Goal: Task Accomplishment & Management: Manage account settings

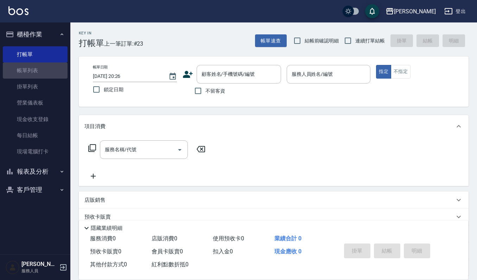
click at [27, 70] on link "帳單列表" at bounding box center [35, 71] width 65 height 16
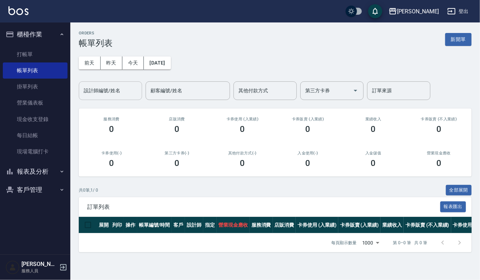
click at [111, 93] on input "設計師編號/姓名" at bounding box center [110, 91] width 57 height 12
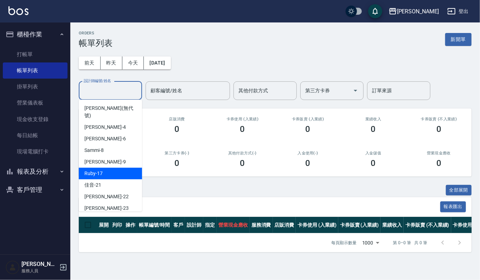
click at [104, 168] on div "Ruby -17" at bounding box center [110, 174] width 63 height 12
type input "Ruby-17"
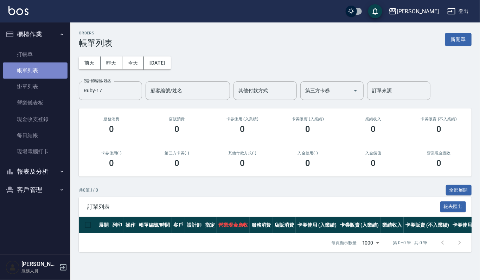
click at [37, 70] on link "帳單列表" at bounding box center [35, 71] width 65 height 16
click at [112, 58] on button "昨天" at bounding box center [112, 63] width 22 height 13
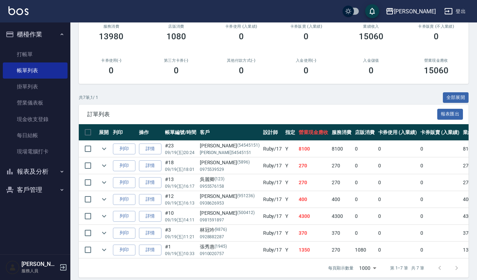
scroll to position [93, 0]
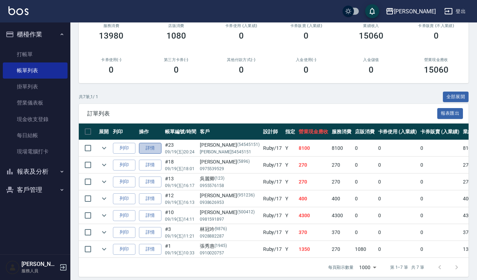
click at [155, 146] on link "詳情" at bounding box center [150, 148] width 22 height 11
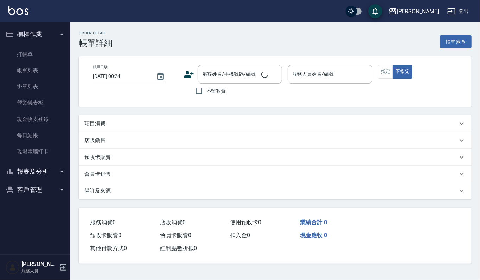
type input "[DATE] 20:24"
type input "Ruby-17"
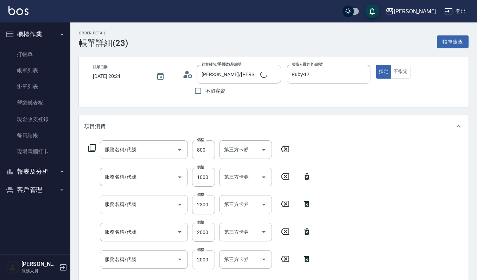
type input "[PERSON_NAME]/[PERSON_NAME]54545151/54545151"
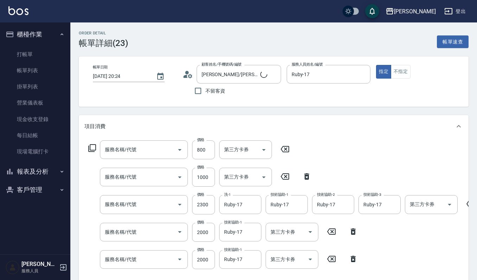
type input "加購LCM護(699)"
type input "(雲提)燙染前頭皮防護(518)"
type input "打底染髮(402)"
type input "髮色調整(408)"
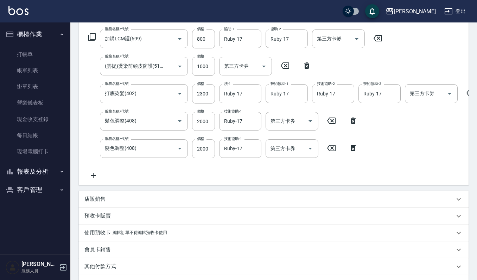
scroll to position [141, 0]
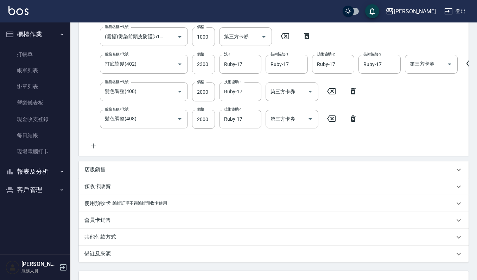
click at [98, 174] on p "店販銷售" at bounding box center [94, 169] width 21 height 7
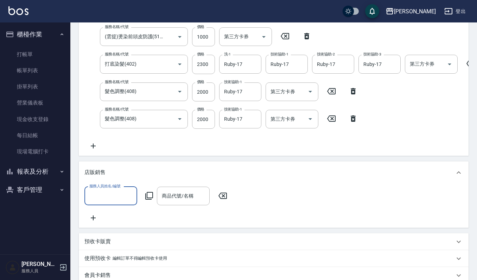
scroll to position [0, 0]
type input "Ruby-17"
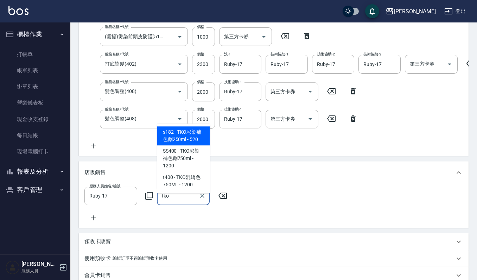
click at [193, 139] on span "s182 - TKO彩染補色劑250ml - 520" at bounding box center [183, 136] width 53 height 19
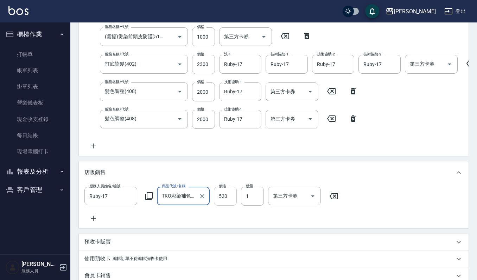
type input "TKO彩染補色劑250ml"
click at [230, 202] on input "520" at bounding box center [225, 196] width 23 height 19
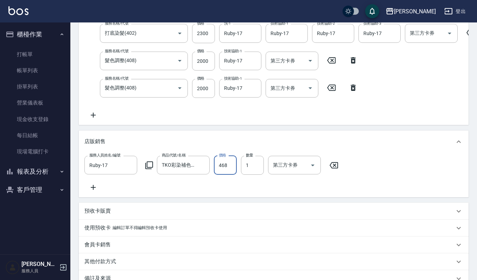
scroll to position [234, 0]
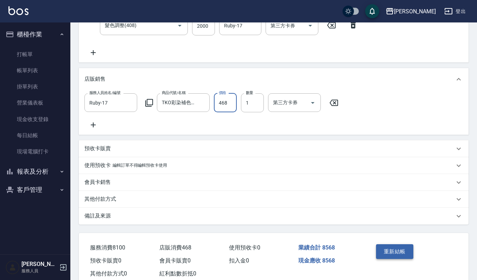
type input "468"
click at [400, 259] on button "重新結帳" at bounding box center [394, 252] width 37 height 15
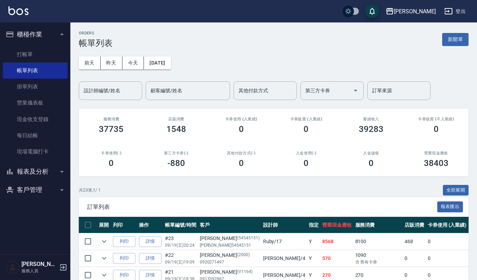
click at [34, 190] on button "客戶管理" at bounding box center [35, 190] width 65 height 18
click at [38, 121] on link "現金收支登錄" at bounding box center [35, 119] width 65 height 16
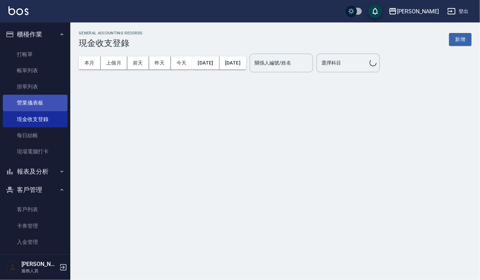
click at [39, 102] on link "營業儀表板" at bounding box center [35, 103] width 65 height 16
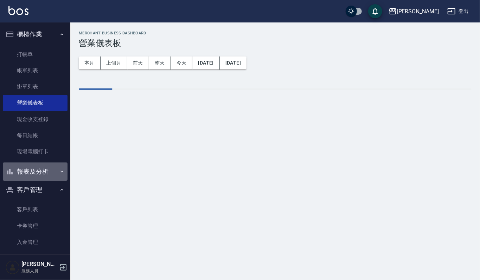
click at [44, 170] on button "報表及分析" at bounding box center [35, 172] width 65 height 18
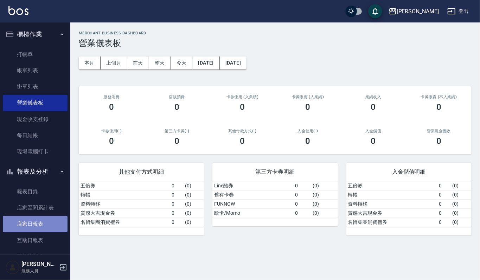
click at [37, 226] on link "店家日報表" at bounding box center [35, 224] width 65 height 16
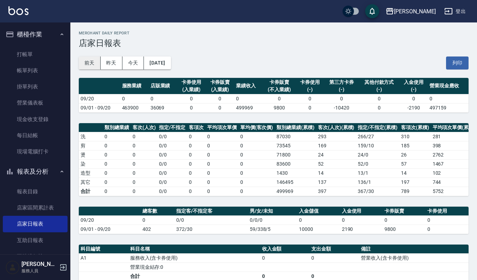
click at [97, 62] on button "前天" at bounding box center [90, 63] width 22 height 13
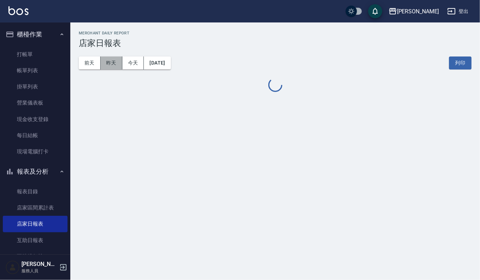
click at [116, 64] on button "昨天" at bounding box center [112, 63] width 22 height 13
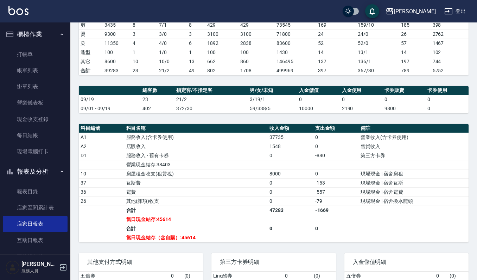
scroll to position [186, 0]
